Goal: Communication & Community: Answer question/provide support

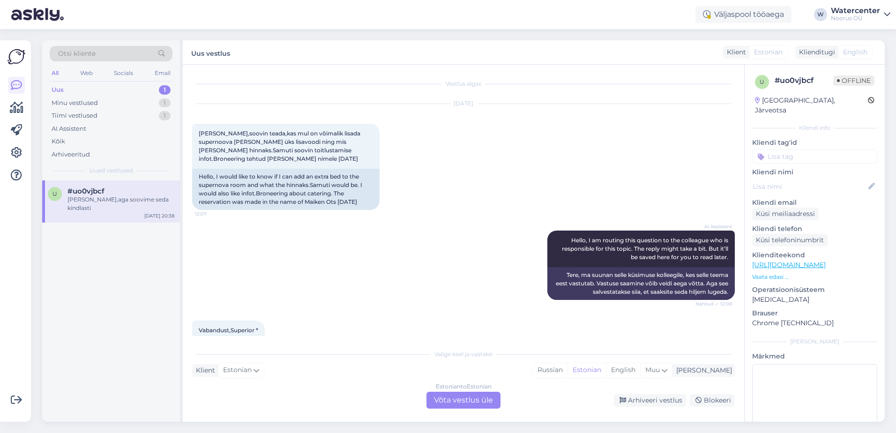
scroll to position [661, 0]
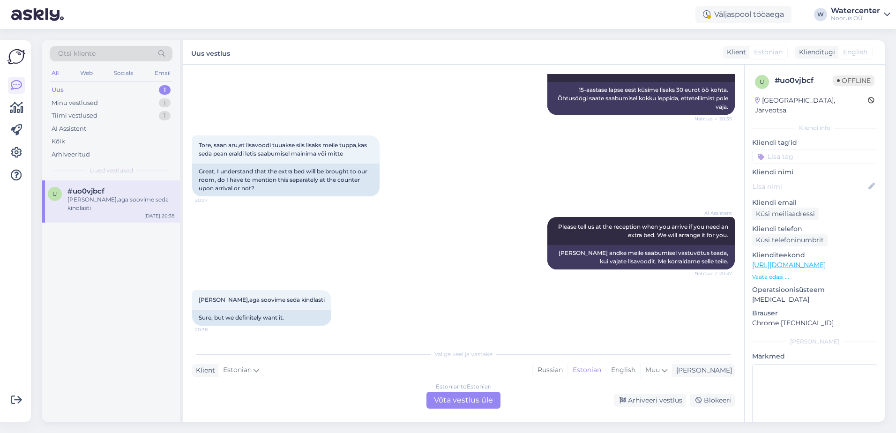
click at [457, 397] on div "Estonian to Estonian Võta vestlus üle" at bounding box center [463, 400] width 74 height 17
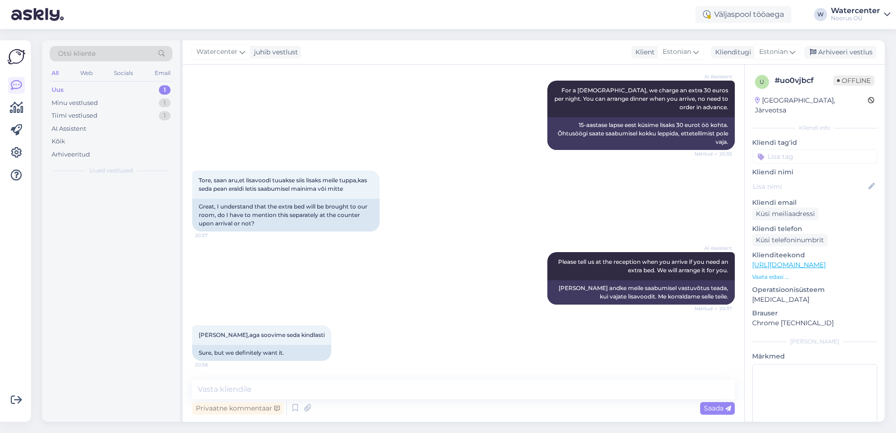
scroll to position [626, 0]
click at [226, 52] on span "Watercenter" at bounding box center [216, 52] width 41 height 10
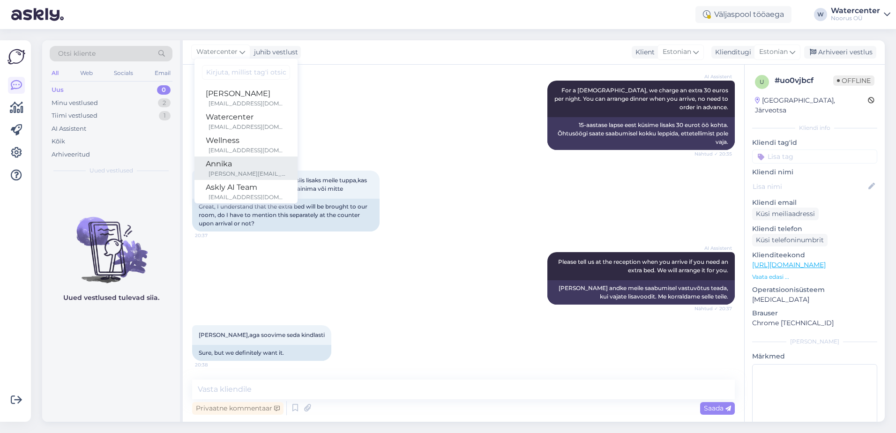
click at [256, 166] on div "Annika" at bounding box center [246, 163] width 81 height 11
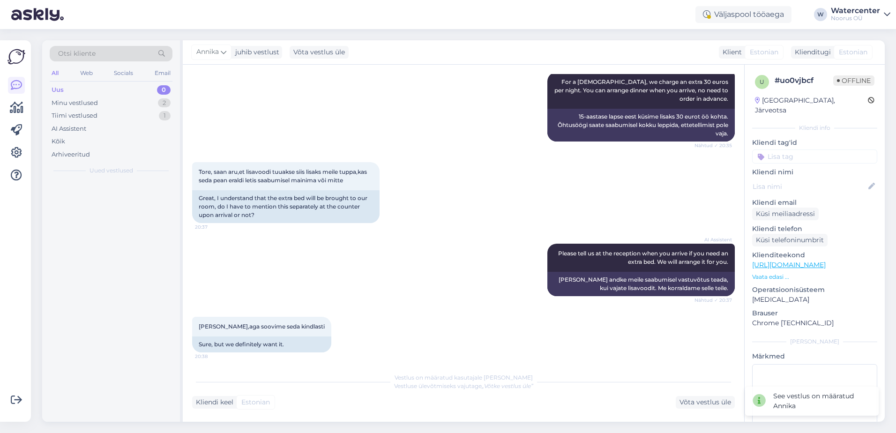
scroll to position [638, 0]
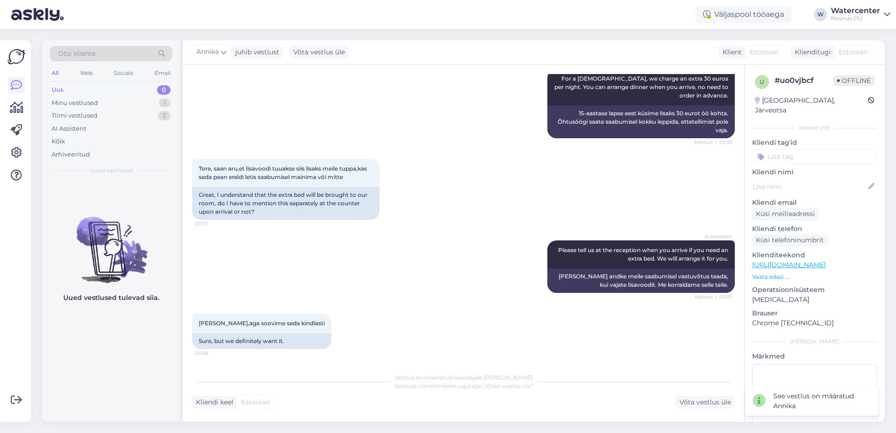
click at [103, 105] on div "Minu vestlused 1" at bounding box center [111, 103] width 123 height 13
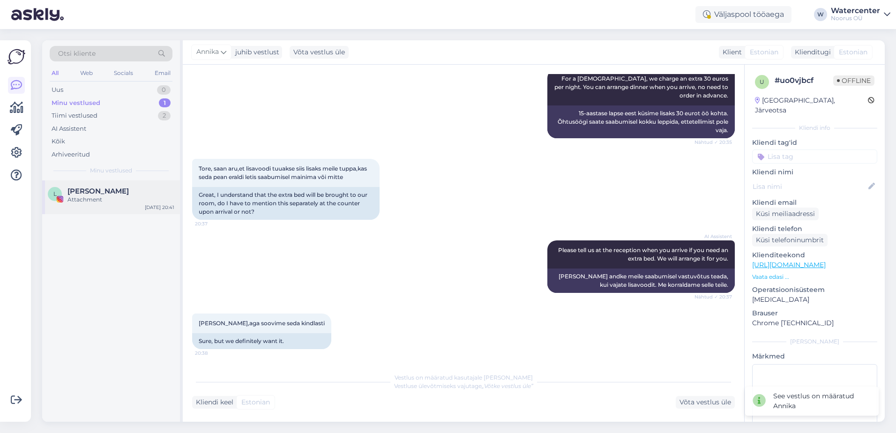
click at [133, 200] on div "Attachment" at bounding box center [120, 199] width 107 height 8
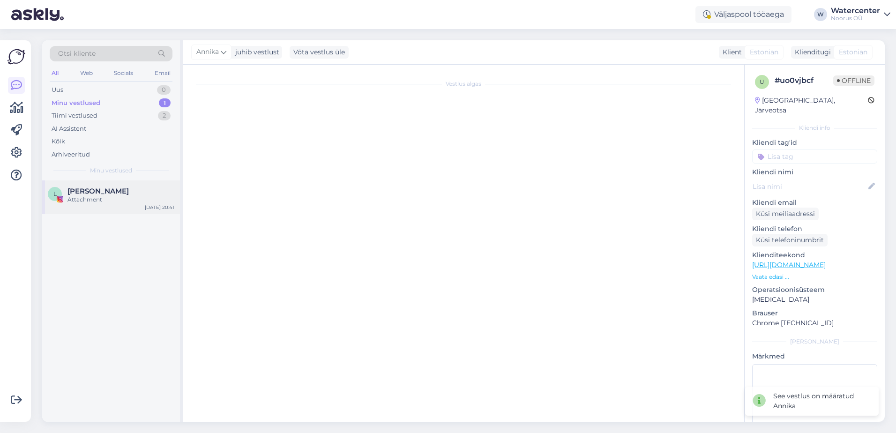
scroll to position [0, 0]
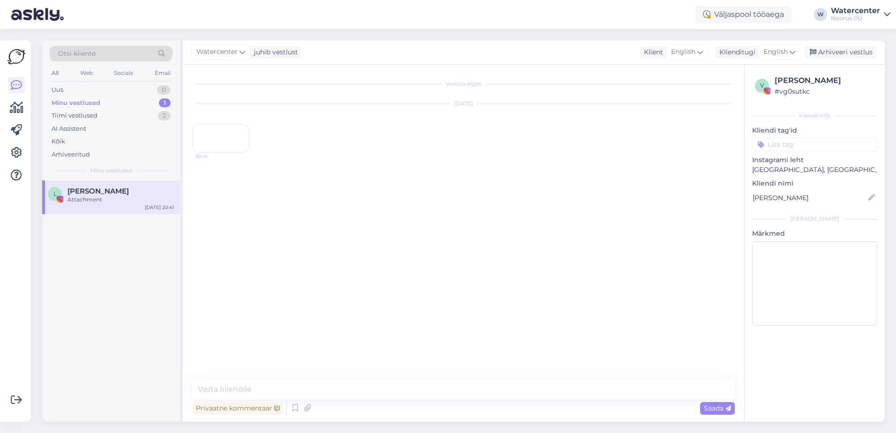
click at [851, 53] on div "Arhiveeri vestlus" at bounding box center [840, 52] width 72 height 13
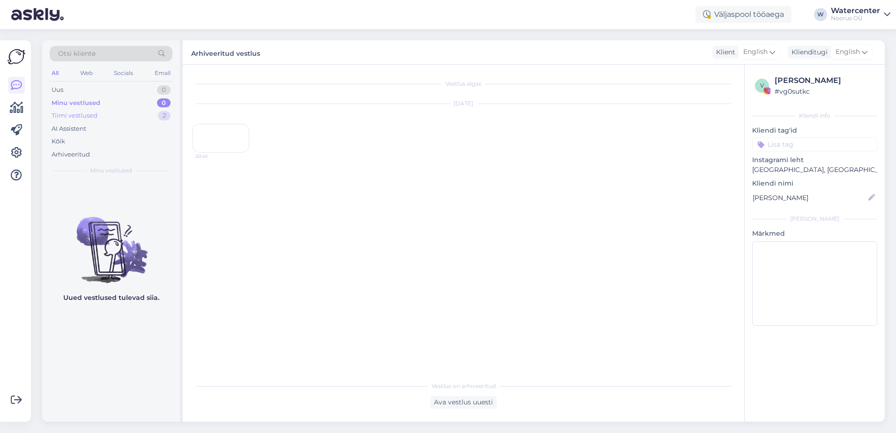
click at [101, 119] on div "Tiimi vestlused 2" at bounding box center [111, 115] width 123 height 13
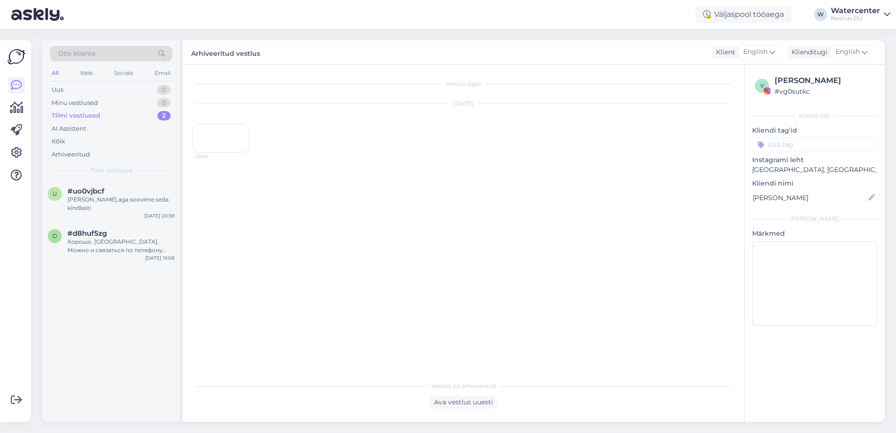
click at [129, 201] on div "[PERSON_NAME],aga soovime seda kindlasti" at bounding box center [120, 203] width 107 height 17
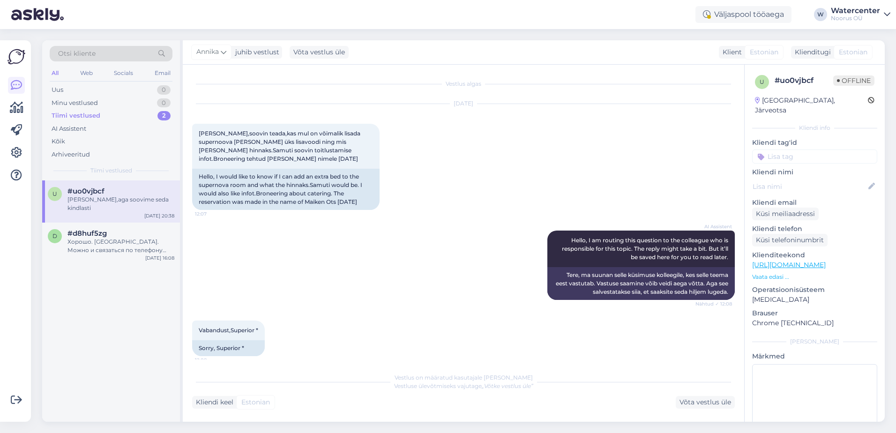
scroll to position [638, 0]
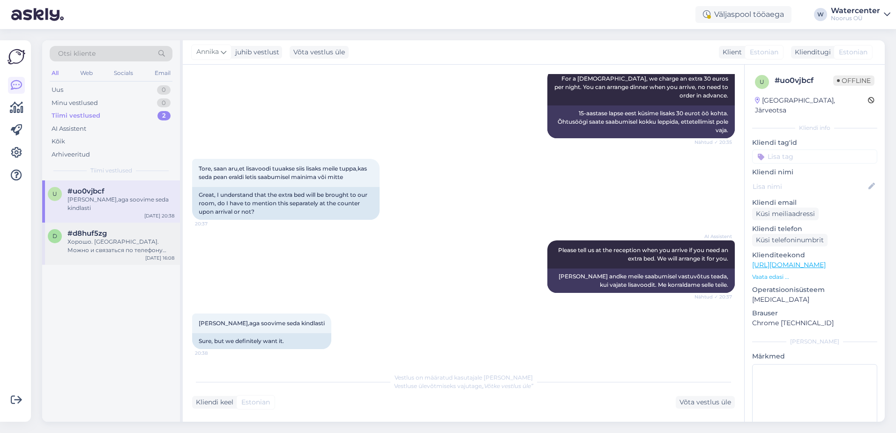
click at [141, 239] on div "Хорошо. [GEOGRAPHIC_DATA]. Можно и связаться по телефону 58192473" at bounding box center [120, 246] width 107 height 17
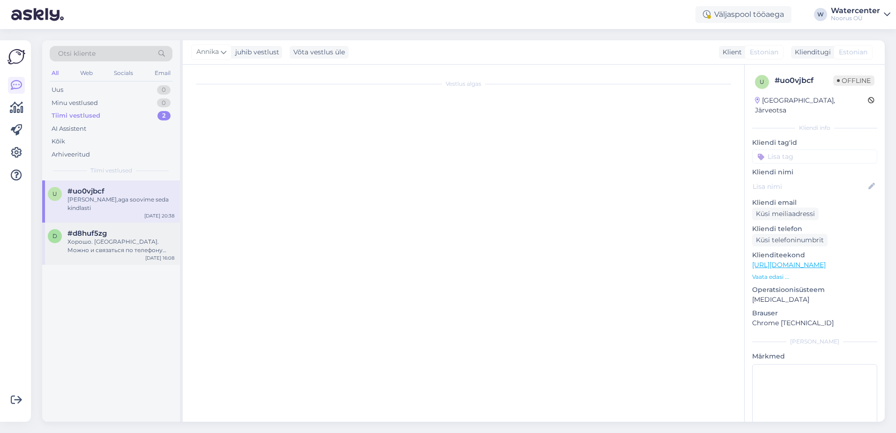
scroll to position [0, 0]
